Goal: Find specific page/section: Find specific page/section

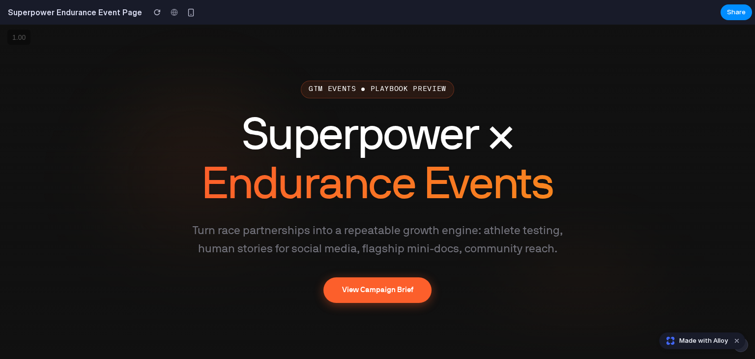
click at [151, 175] on div at bounding box center [377, 192] width 755 height 334
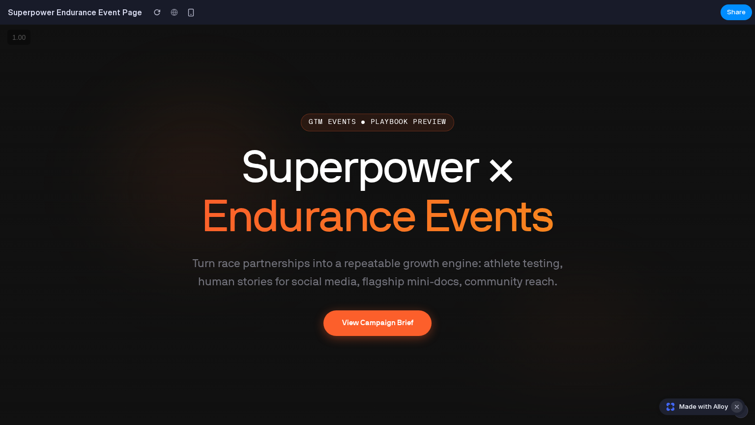
click at [738, 358] on button "Dismiss watermark" at bounding box center [737, 407] width 12 height 12
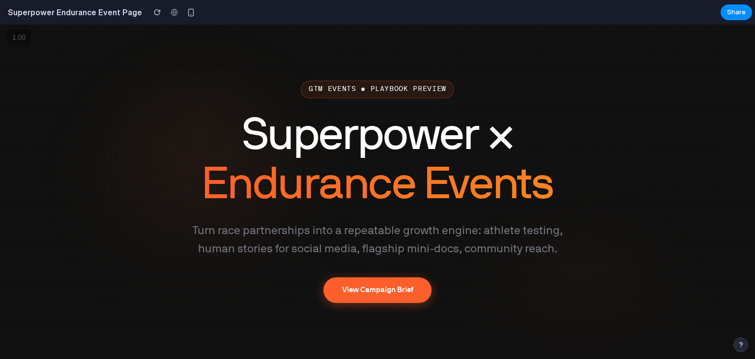
click at [643, 166] on div at bounding box center [377, 192] width 755 height 334
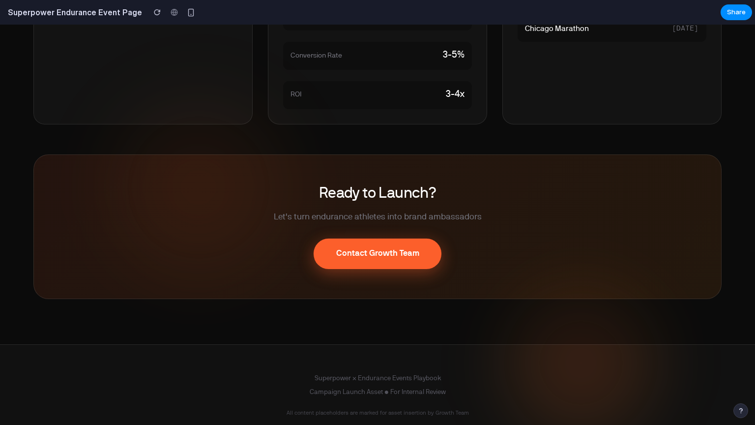
scroll to position [3092, 0]
